Goal: Transaction & Acquisition: Purchase product/service

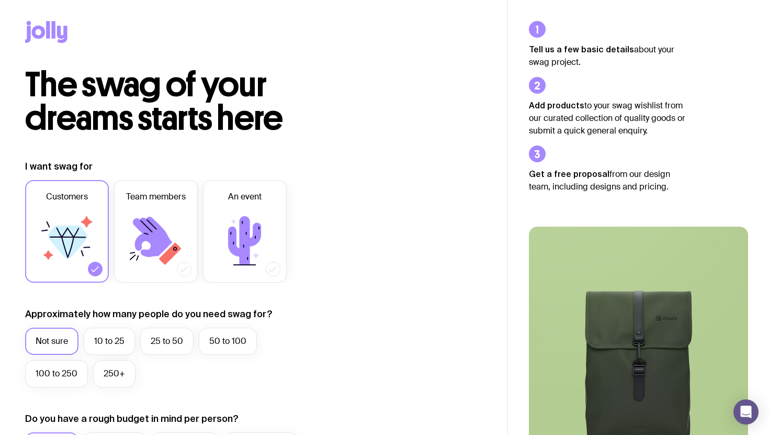
click at [599, 46] on strong "Tell us a few basic details" at bounding box center [581, 48] width 105 height 9
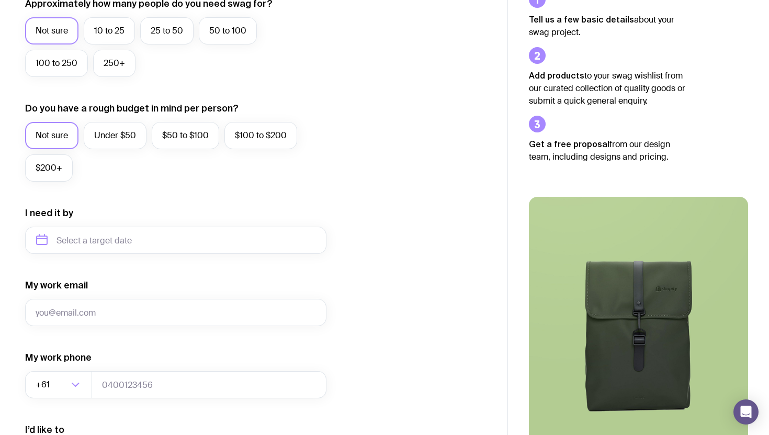
scroll to position [455, 0]
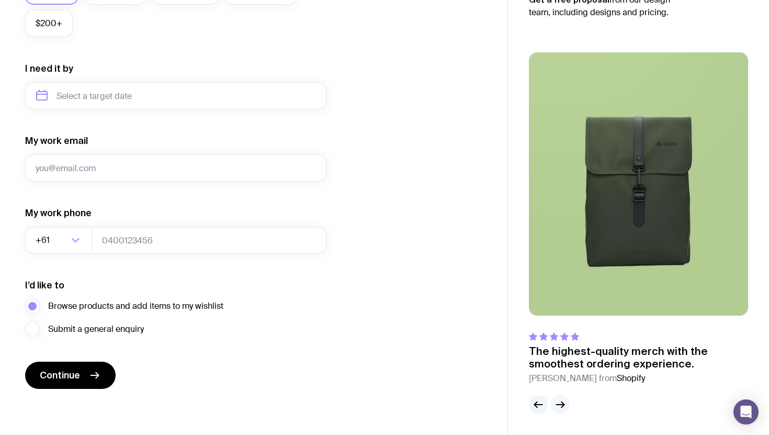
click at [555, 403] on icon "button" at bounding box center [560, 404] width 13 height 13
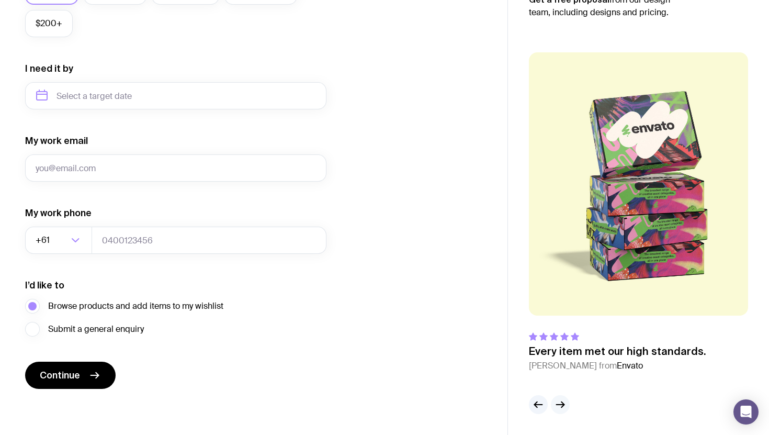
click at [561, 400] on icon "button" at bounding box center [560, 404] width 13 height 13
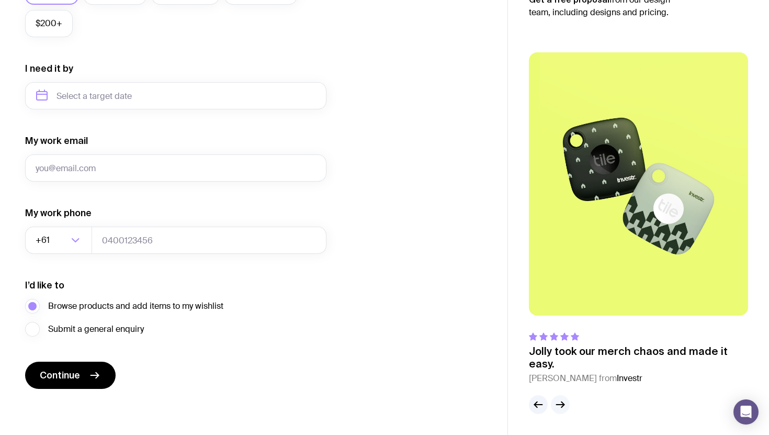
click at [563, 398] on button "button" at bounding box center [560, 404] width 19 height 19
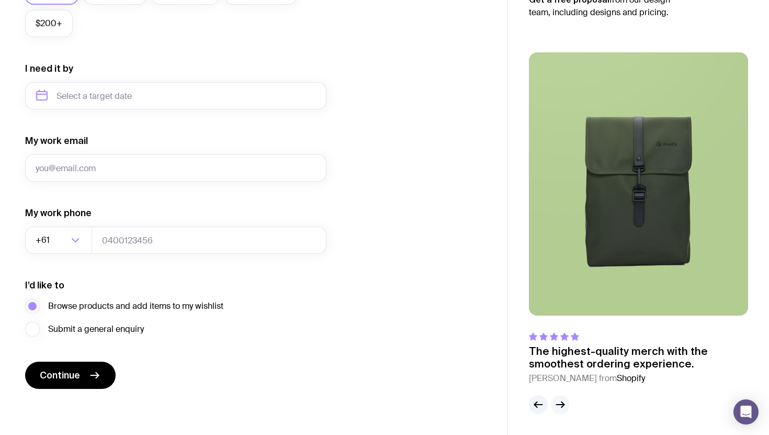
click at [558, 399] on icon "button" at bounding box center [560, 404] width 13 height 13
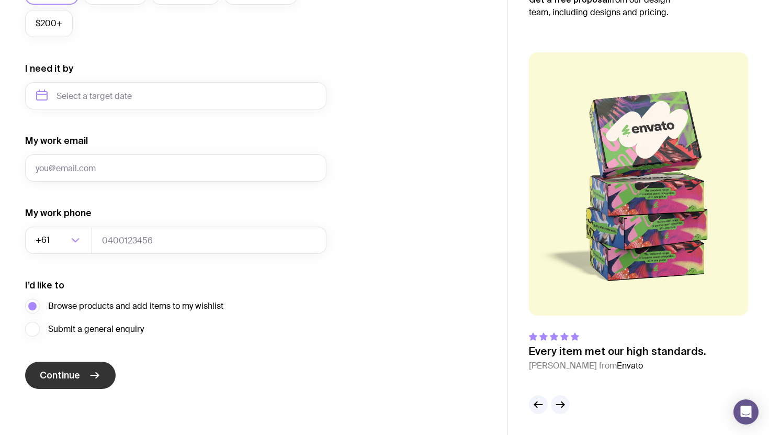
click at [88, 377] on icon "submit" at bounding box center [94, 375] width 13 height 13
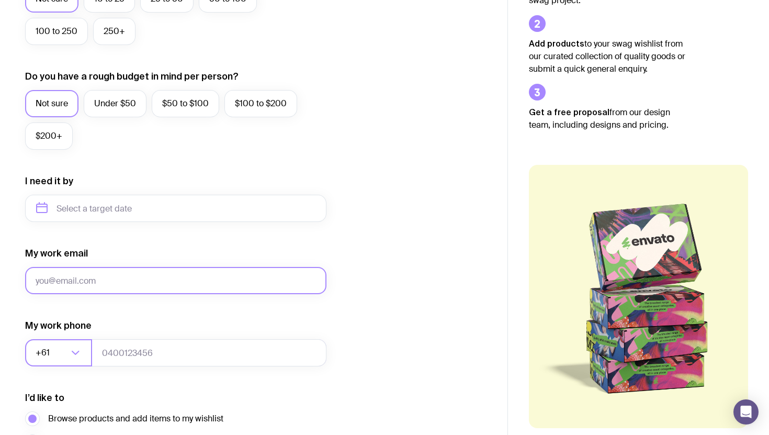
scroll to position [315, 0]
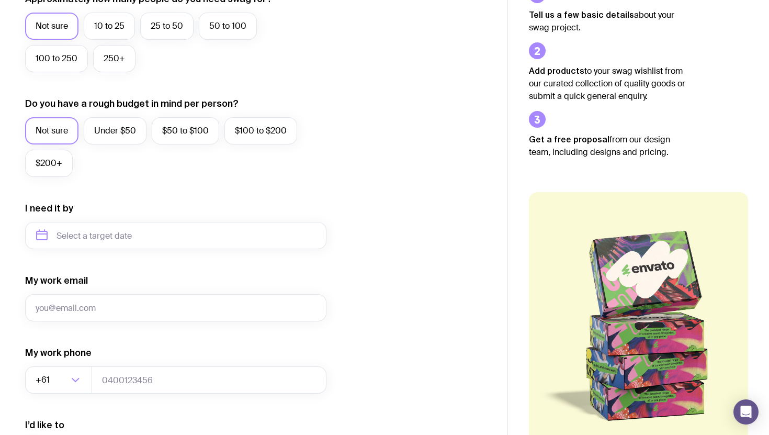
click at [99, 283] on div "My work email" at bounding box center [176, 297] width 302 height 47
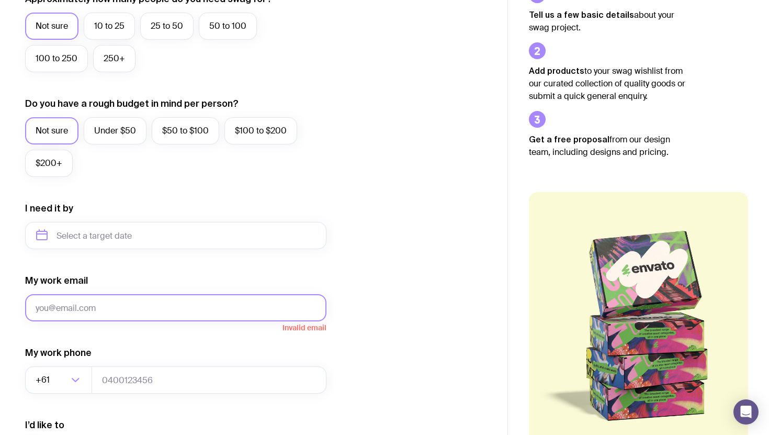
click at [98, 300] on input "My work email" at bounding box center [176, 307] width 302 height 27
type input "[EMAIL_ADDRESS][DOMAIN_NAME]"
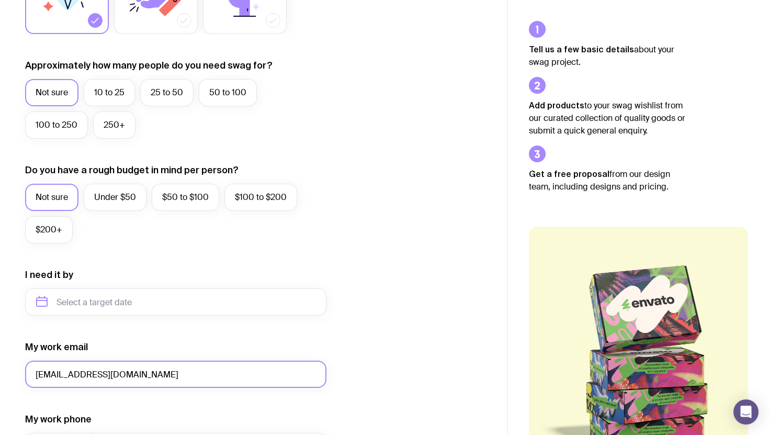
scroll to position [253, 0]
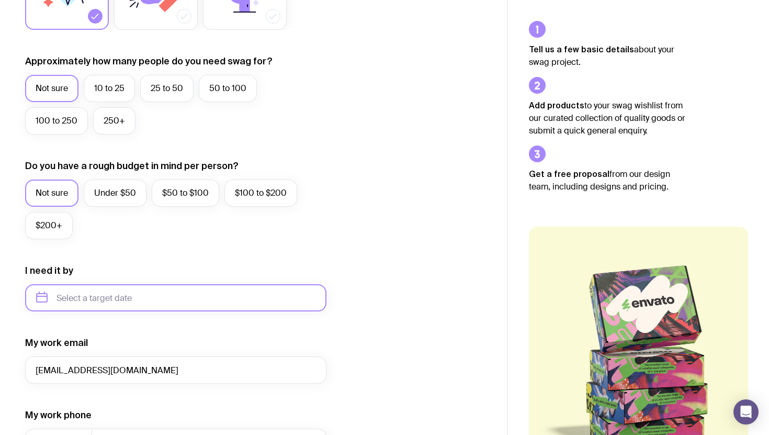
click at [108, 302] on input "text" at bounding box center [176, 297] width 302 height 27
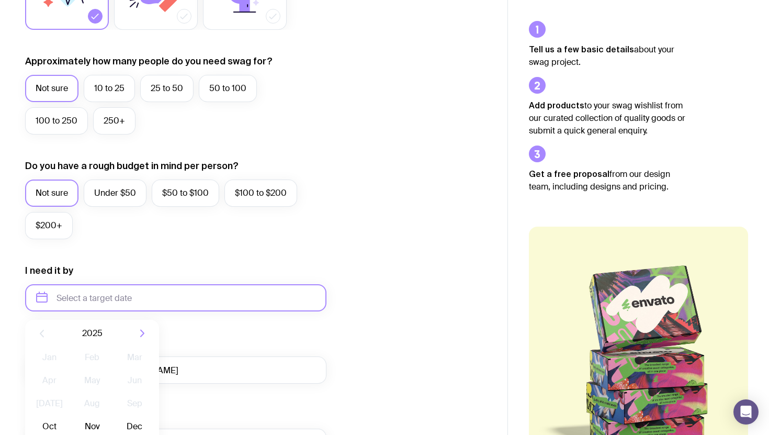
click at [155, 311] on input "text" at bounding box center [176, 297] width 302 height 27
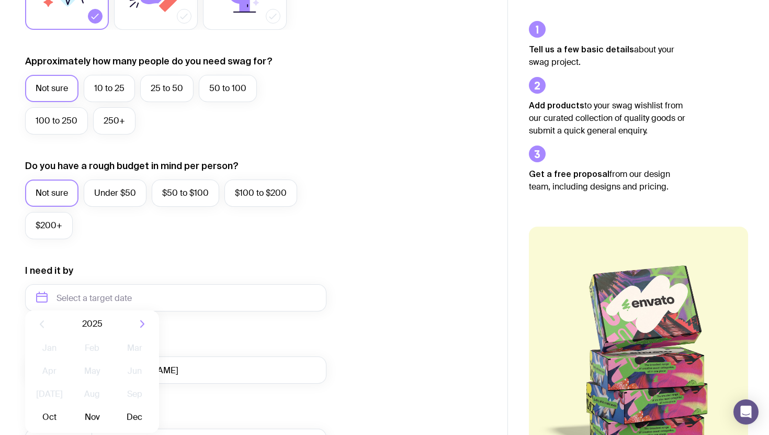
click at [165, 326] on form "I want swag for Customers Team members An event Approximately how many people d…" at bounding box center [176, 249] width 302 height 684
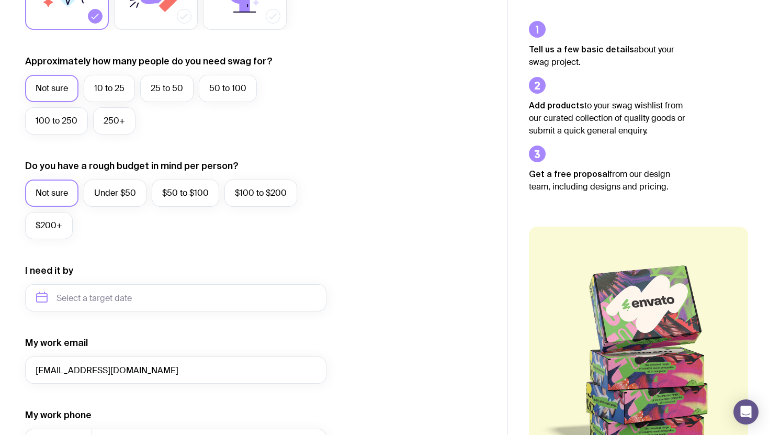
scroll to position [455, 0]
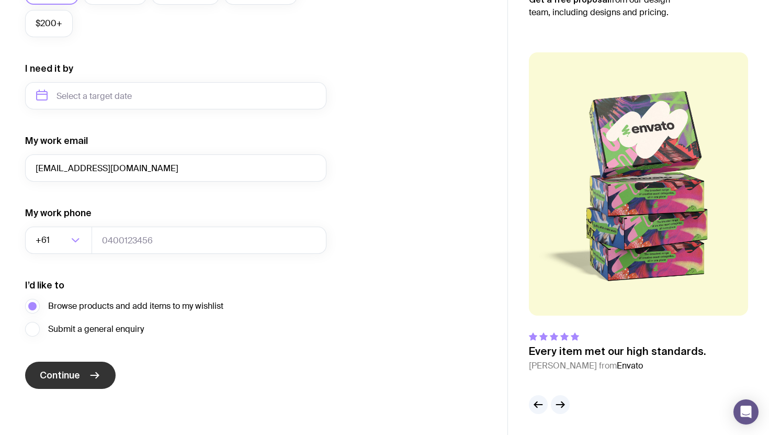
click at [85, 377] on button "Continue" at bounding box center [70, 375] width 91 height 27
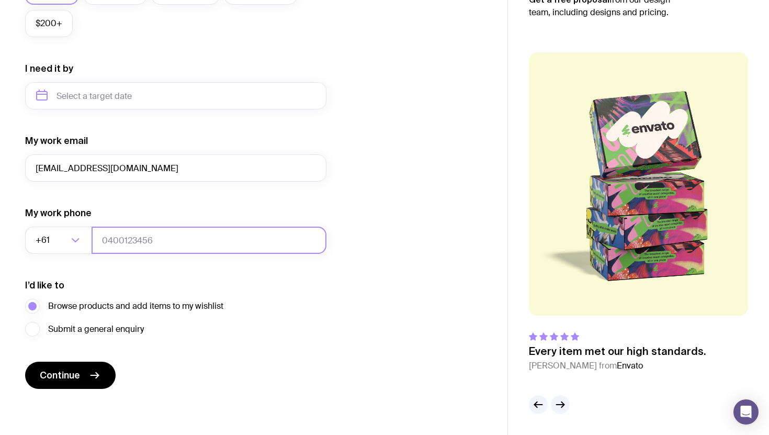
click at [148, 237] on input "tel" at bounding box center [209, 240] width 235 height 27
type input "0424638347"
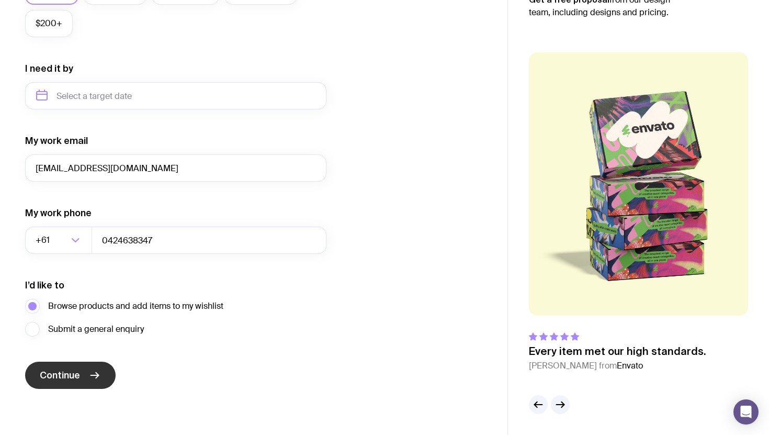
click at [92, 375] on icon "submit" at bounding box center [95, 375] width 8 height 0
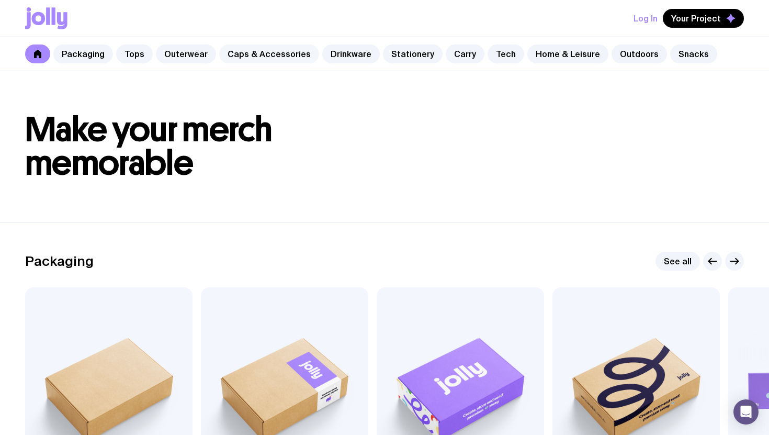
click at [263, 53] on link "Caps & Accessories" at bounding box center [269, 53] width 100 height 19
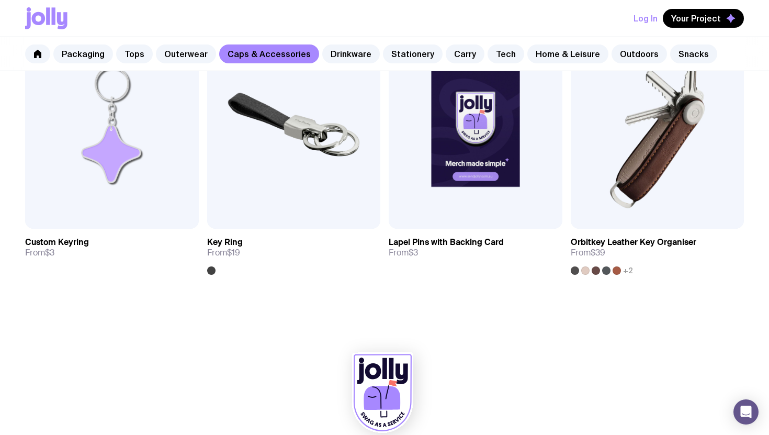
scroll to position [1593, 0]
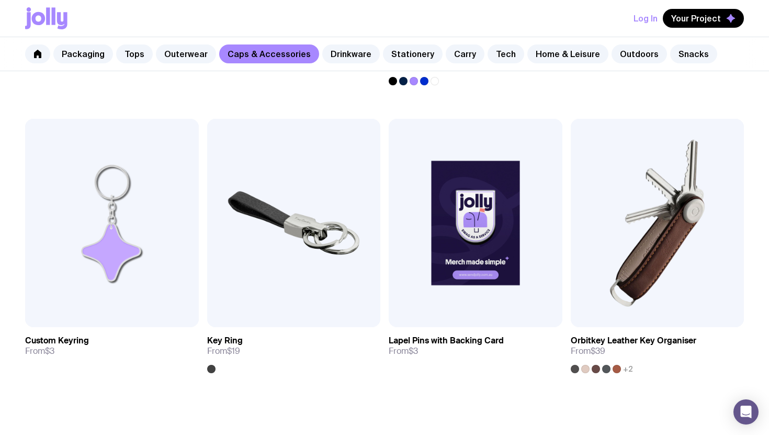
click at [337, 64] on div "Packaging Tops Outerwear Caps & Accessories Drinkware Stationery Carry Tech Hom…" at bounding box center [384, 54] width 769 height 34
click at [337, 50] on link "Drinkware" at bounding box center [351, 53] width 58 height 19
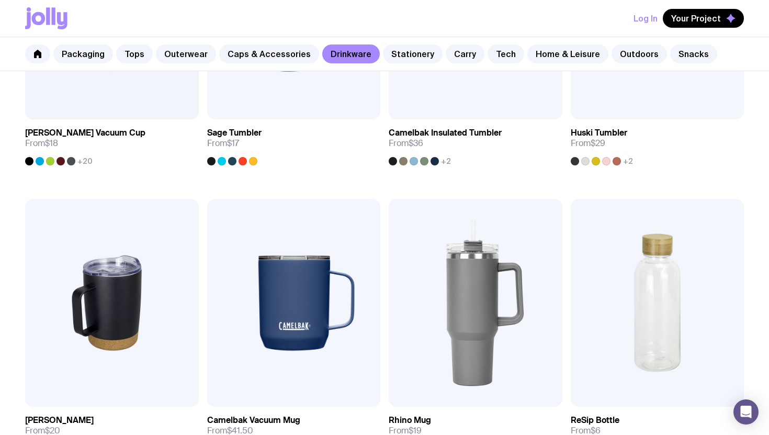
scroll to position [650, 0]
click at [466, 293] on img at bounding box center [476, 302] width 174 height 208
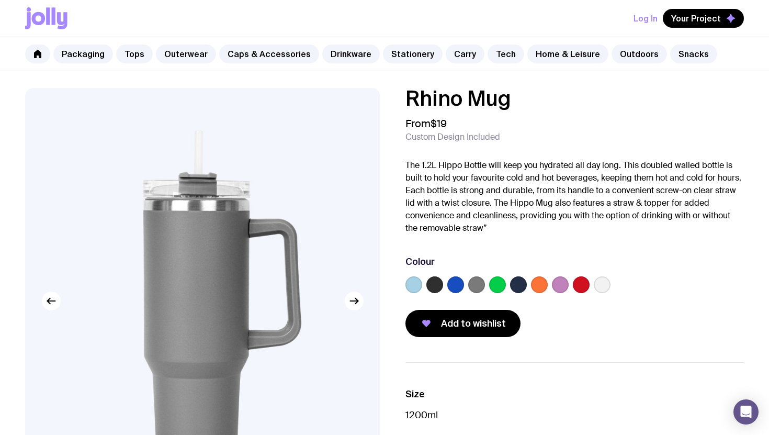
click at [599, 286] on label at bounding box center [602, 284] width 17 height 17
click at [0, 0] on input "radio" at bounding box center [0, 0] width 0 height 0
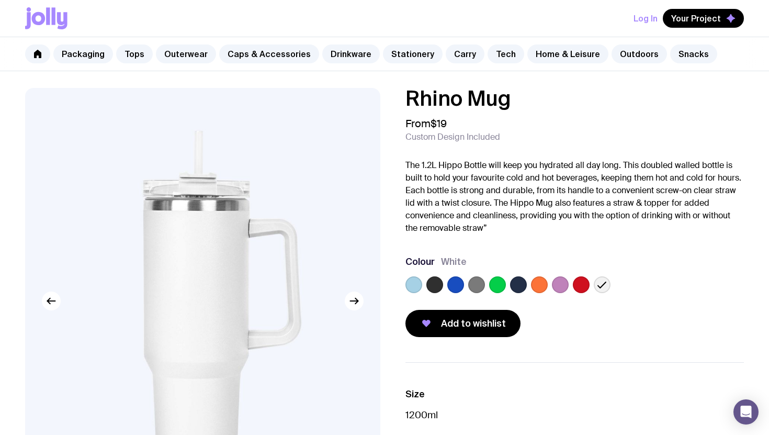
click at [558, 285] on label at bounding box center [560, 284] width 17 height 17
click at [0, 0] on input "radio" at bounding box center [0, 0] width 0 height 0
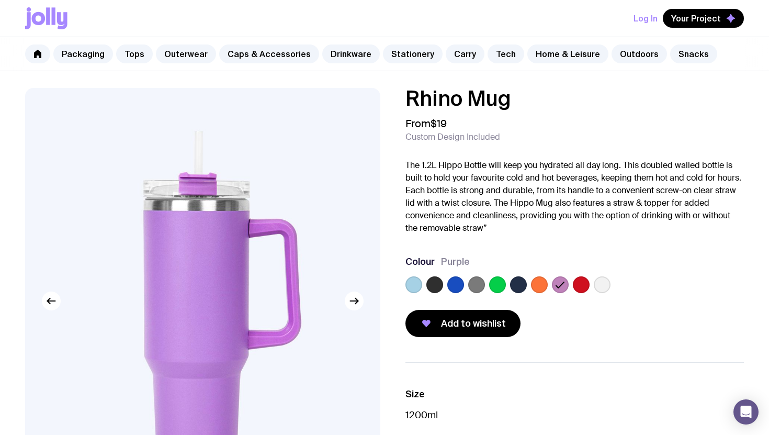
click at [538, 282] on label at bounding box center [539, 284] width 17 height 17
click at [0, 0] on input "radio" at bounding box center [0, 0] width 0 height 0
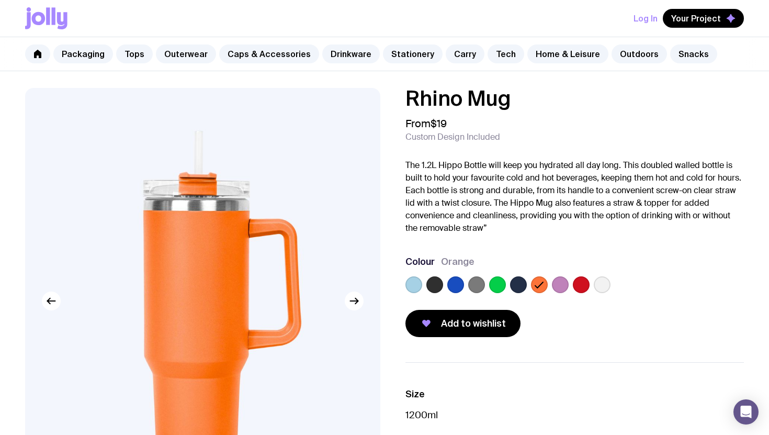
click at [600, 288] on label at bounding box center [602, 284] width 17 height 17
click at [0, 0] on input "radio" at bounding box center [0, 0] width 0 height 0
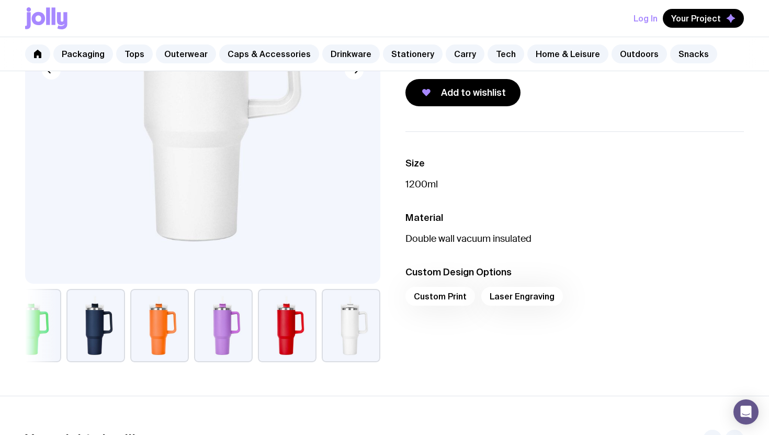
scroll to position [230, 0]
click at [504, 300] on div "Custom Print Laser Engraving" at bounding box center [575, 299] width 339 height 25
click at [487, 289] on div "Custom Print Laser Engraving" at bounding box center [575, 299] width 339 height 25
click at [439, 296] on div "Custom Print Laser Engraving" at bounding box center [575, 299] width 339 height 25
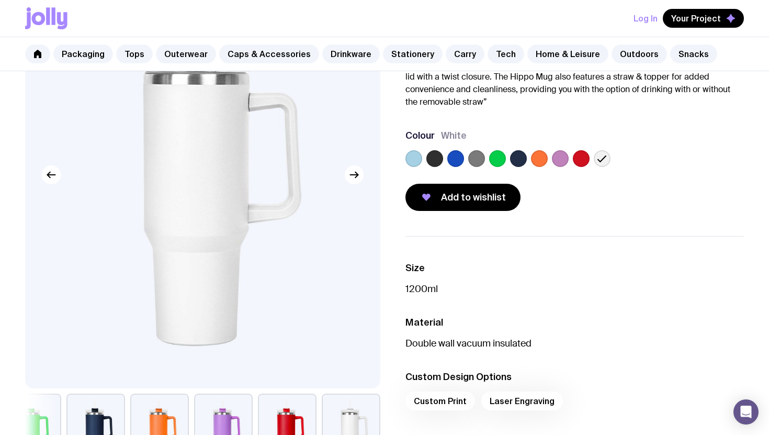
scroll to position [0, 0]
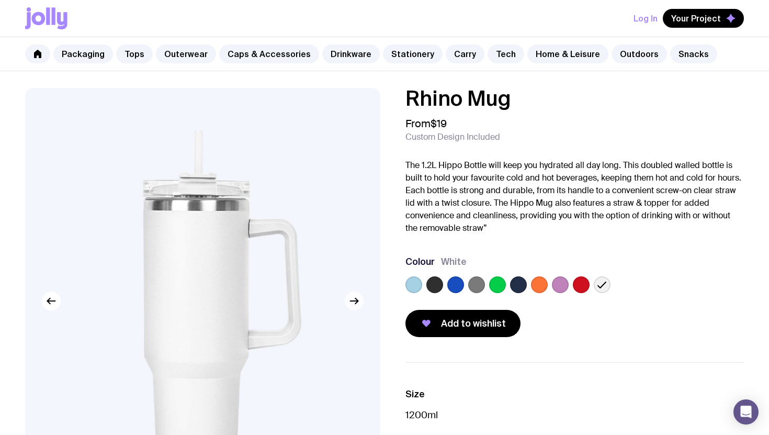
click at [363, 300] on button "button" at bounding box center [354, 301] width 19 height 19
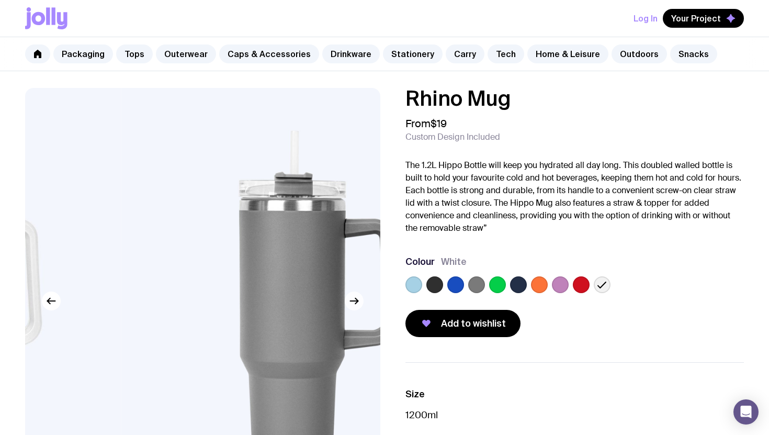
click at [362, 300] on button "button" at bounding box center [354, 301] width 19 height 19
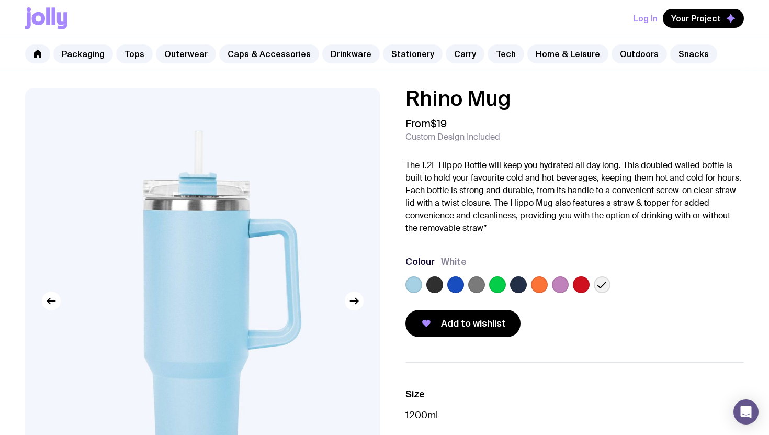
click at [365, 302] on img at bounding box center [202, 301] width 355 height 427
click at [360, 302] on icon "button" at bounding box center [354, 301] width 13 height 13
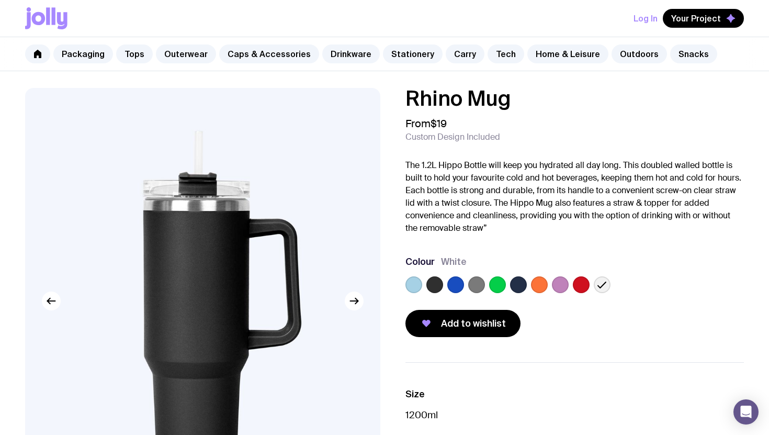
click at [605, 284] on icon at bounding box center [602, 284] width 13 height 13
click at [0, 0] on input "radio" at bounding box center [0, 0] width 0 height 0
click at [587, 284] on label at bounding box center [581, 284] width 17 height 17
click at [0, 0] on input "radio" at bounding box center [0, 0] width 0 height 0
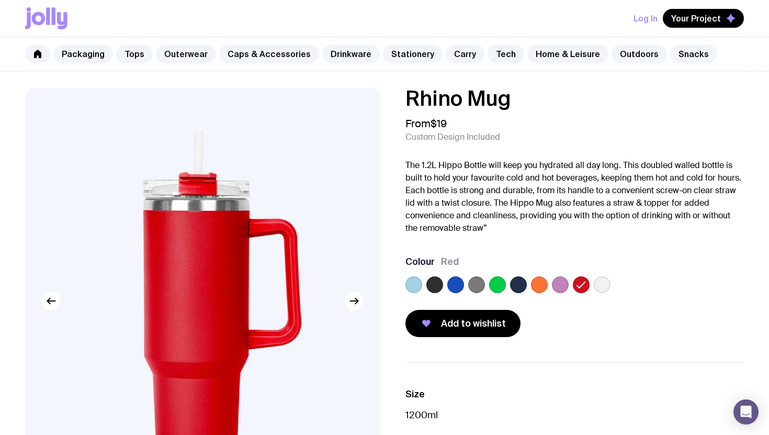
click at [601, 284] on label at bounding box center [602, 284] width 17 height 17
click at [0, 0] on input "radio" at bounding box center [0, 0] width 0 height 0
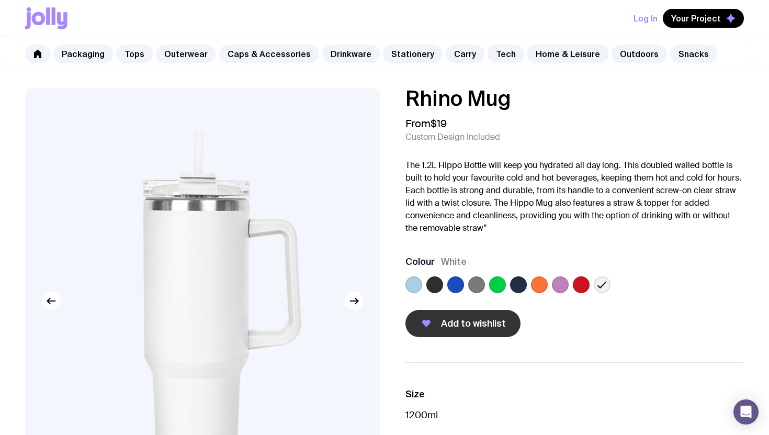
click at [491, 322] on span "Add to wishlist" at bounding box center [473, 323] width 65 height 13
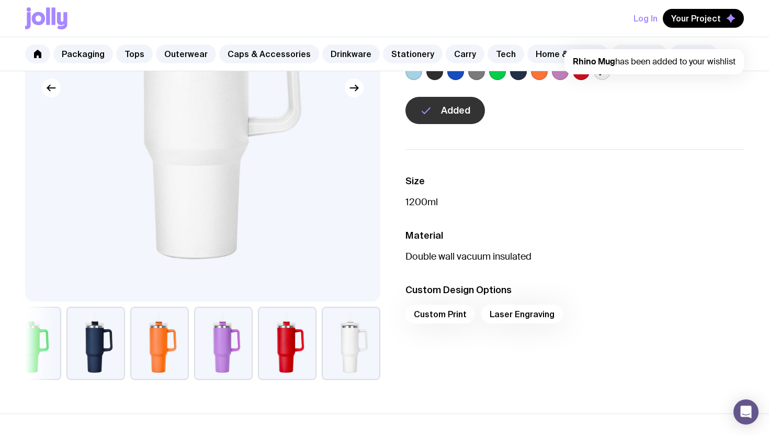
scroll to position [213, 0]
click at [443, 314] on div "Custom Print Laser Engraving" at bounding box center [575, 317] width 339 height 25
click at [499, 314] on div "Custom Print Laser Engraving" at bounding box center [575, 317] width 339 height 25
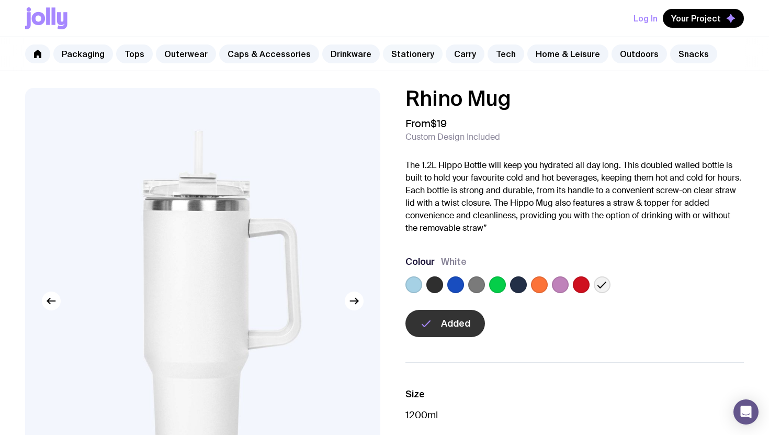
click at [407, 53] on link "Stationery" at bounding box center [413, 53] width 60 height 19
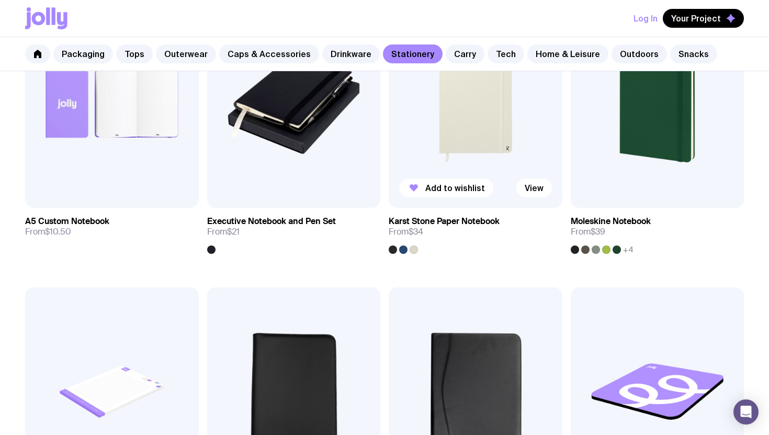
scroll to position [1091, 0]
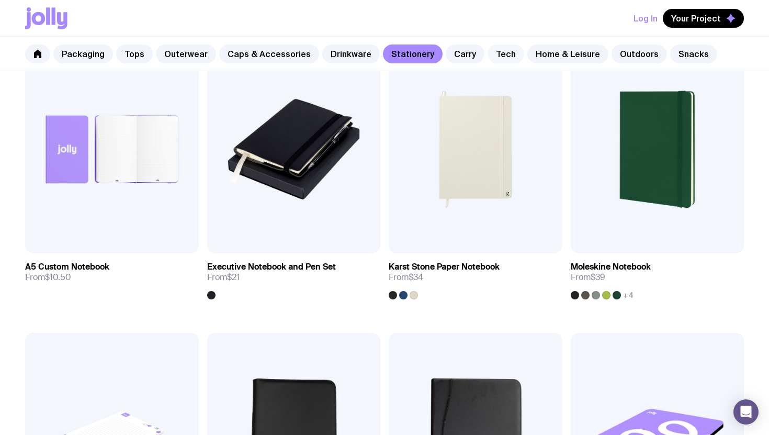
click at [496, 62] on link "Tech" at bounding box center [506, 53] width 37 height 19
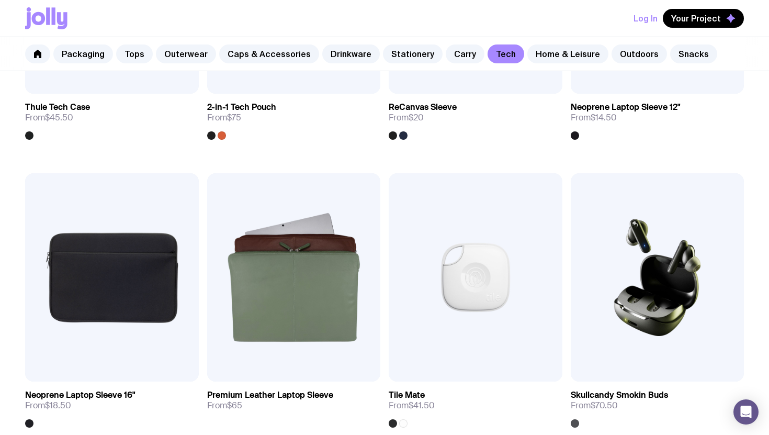
scroll to position [657, 0]
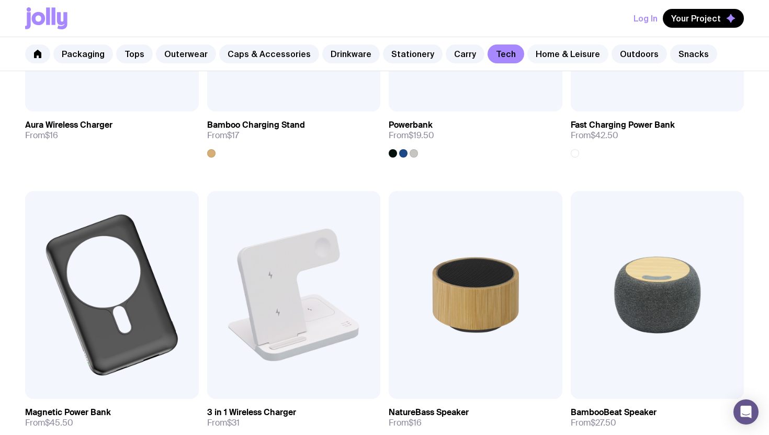
click at [541, 49] on link "Home & Leisure" at bounding box center [568, 53] width 81 height 19
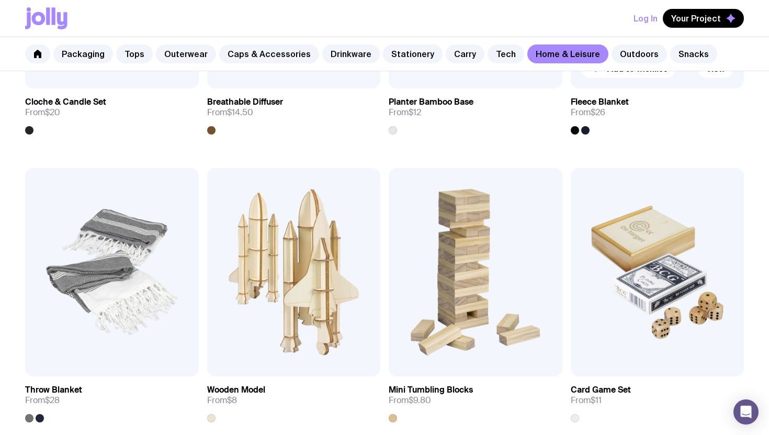
scroll to position [1759, 0]
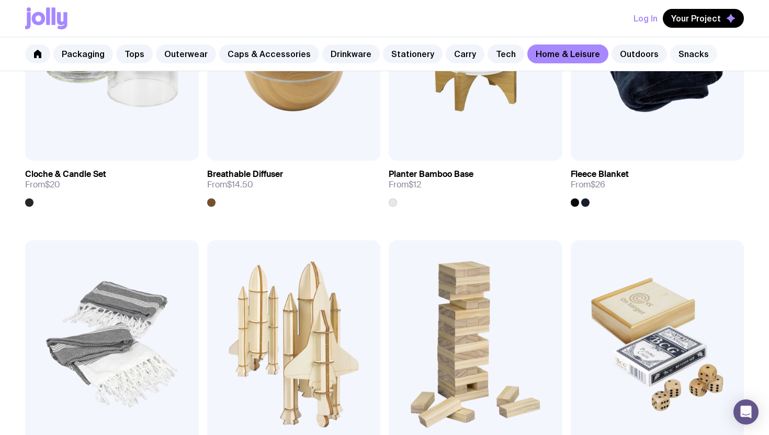
click at [676, 55] on link "Snacks" at bounding box center [694, 53] width 47 height 19
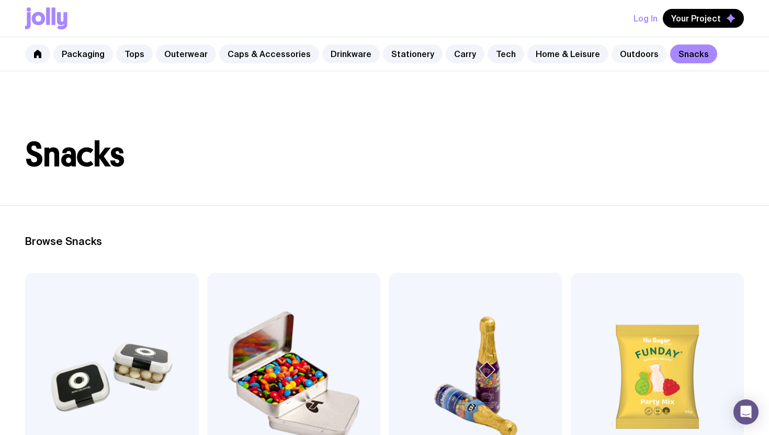
click at [612, 60] on link "Outdoors" at bounding box center [639, 53] width 55 height 19
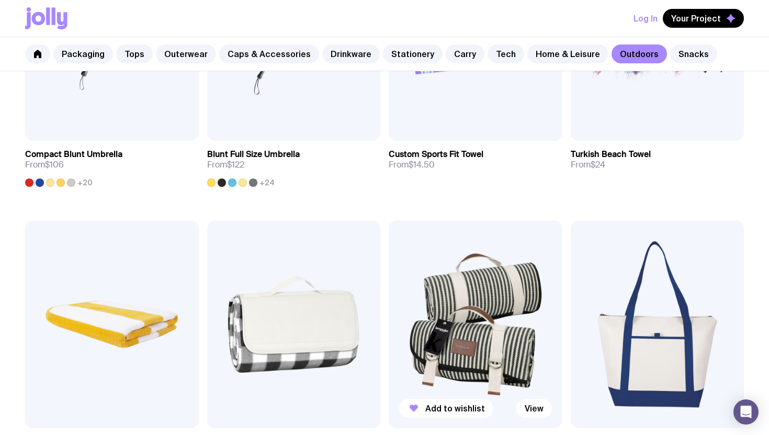
scroll to position [512, 0]
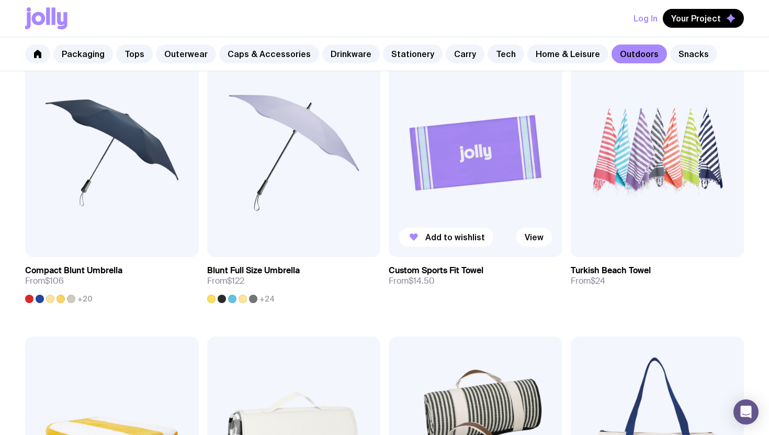
click at [485, 186] on img at bounding box center [476, 153] width 174 height 208
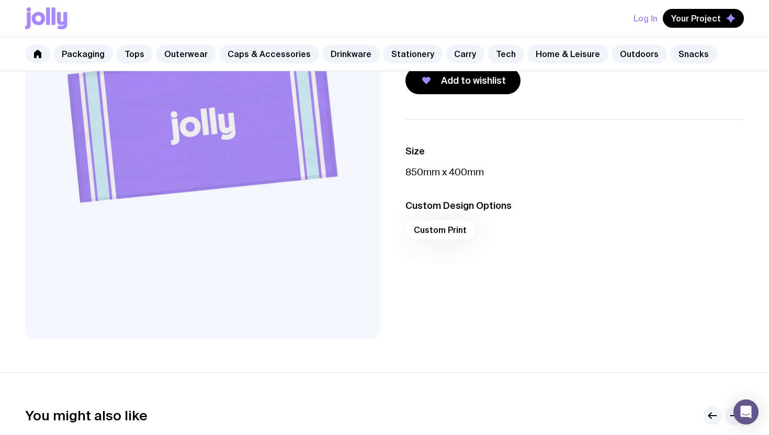
scroll to position [175, 0]
click at [429, 237] on div "Custom Print" at bounding box center [575, 233] width 339 height 25
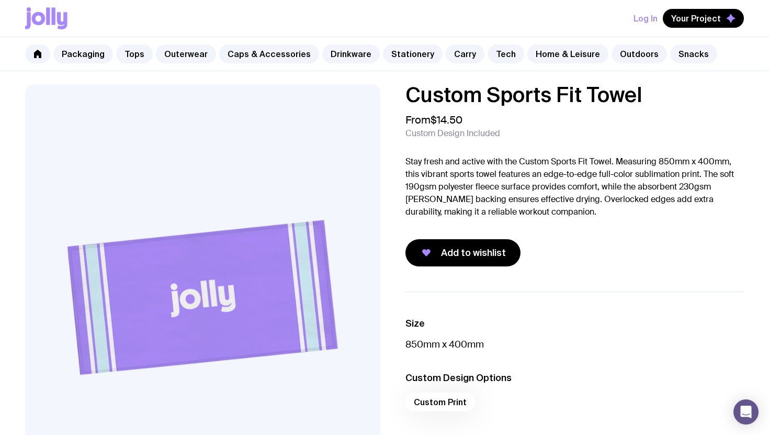
scroll to position [0, 0]
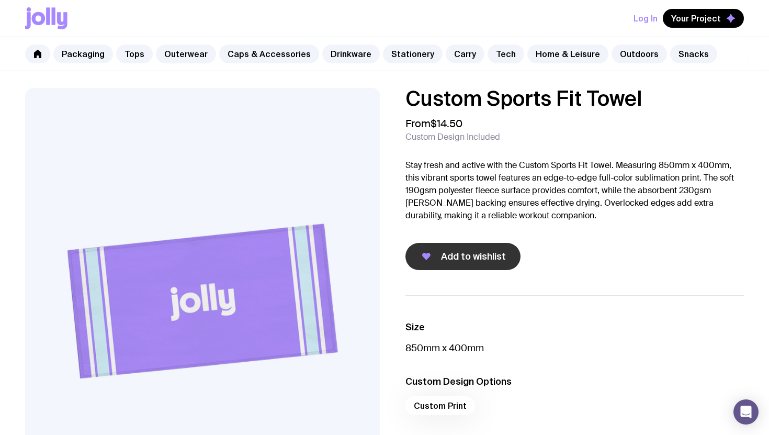
click at [442, 248] on button "Add to wishlist" at bounding box center [463, 256] width 115 height 27
click at [84, 55] on link "Packaging" at bounding box center [83, 53] width 60 height 19
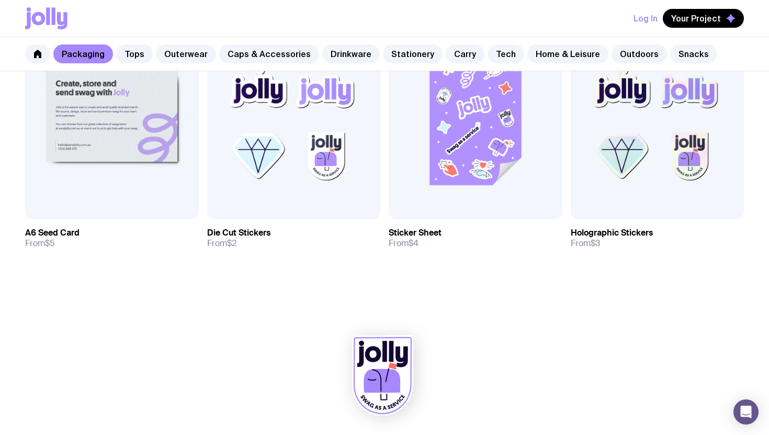
scroll to position [347, 0]
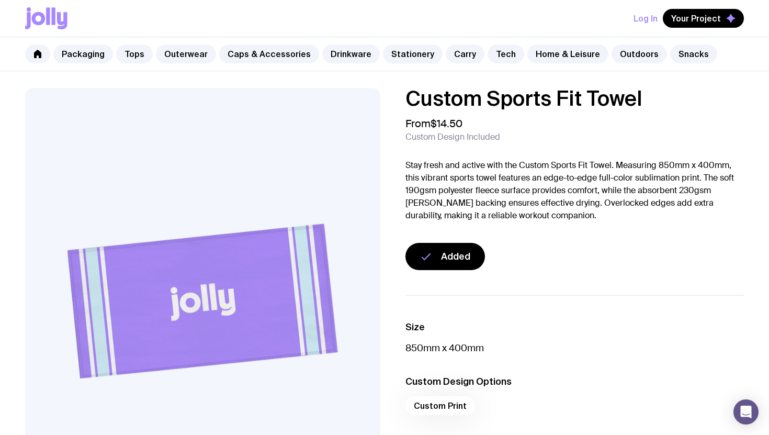
scroll to position [512, 0]
